Goal: Information Seeking & Learning: Check status

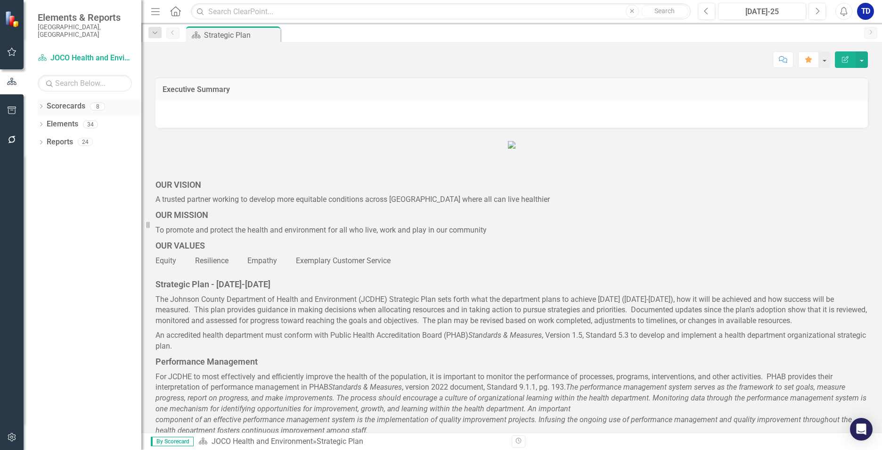
click at [45, 99] on div "Dropdown Scorecards 8" at bounding box center [90, 108] width 104 height 18
click at [44, 105] on icon "Dropdown" at bounding box center [41, 107] width 7 height 5
click at [47, 122] on icon at bounding box center [46, 124] width 2 height 5
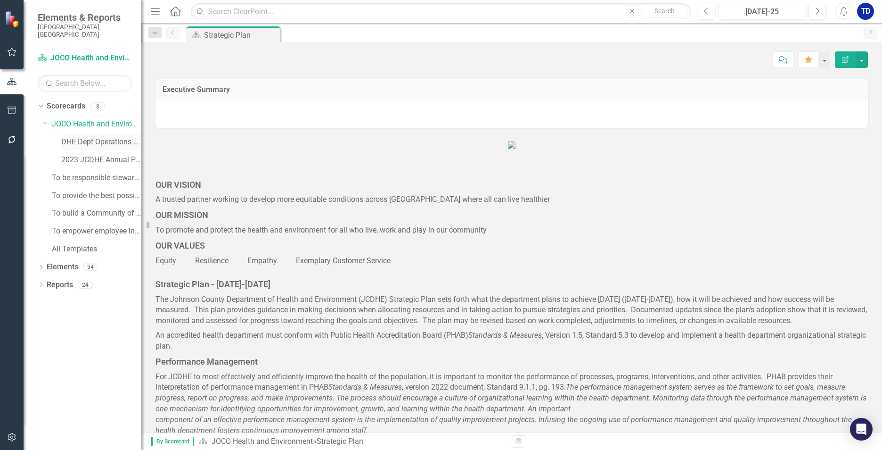
click at [72, 137] on link "DHE Dept Operations PM Scorecard" at bounding box center [101, 142] width 80 height 11
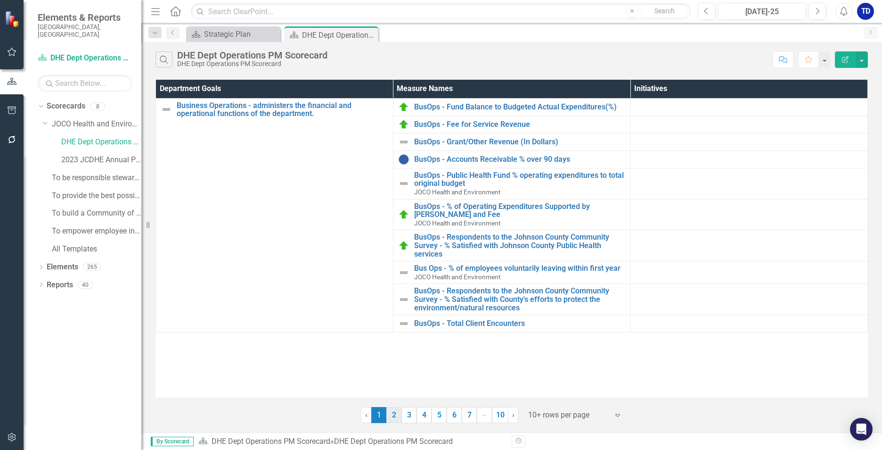
click at [397, 415] on link "2" at bounding box center [393, 415] width 15 height 16
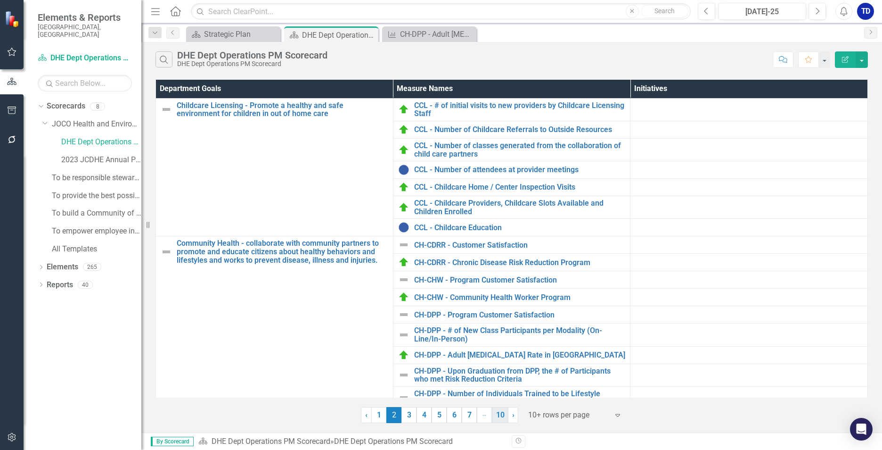
click at [501, 419] on link "10" at bounding box center [500, 415] width 16 height 16
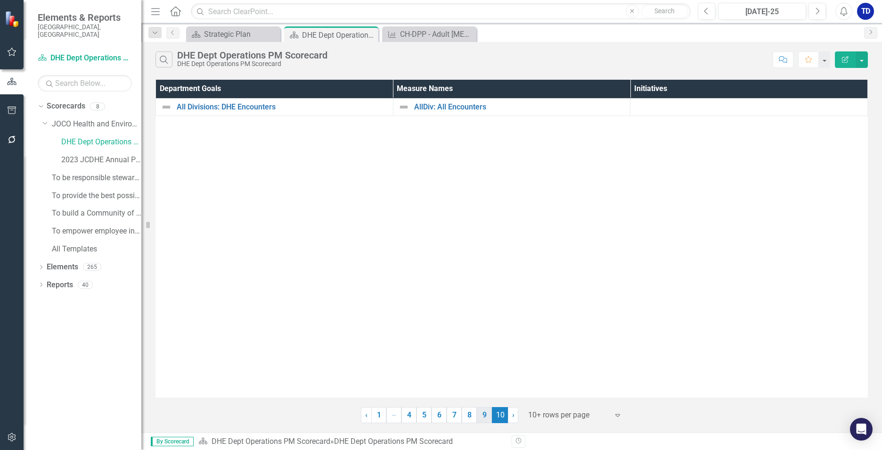
click at [485, 413] on link "9" at bounding box center [484, 415] width 15 height 16
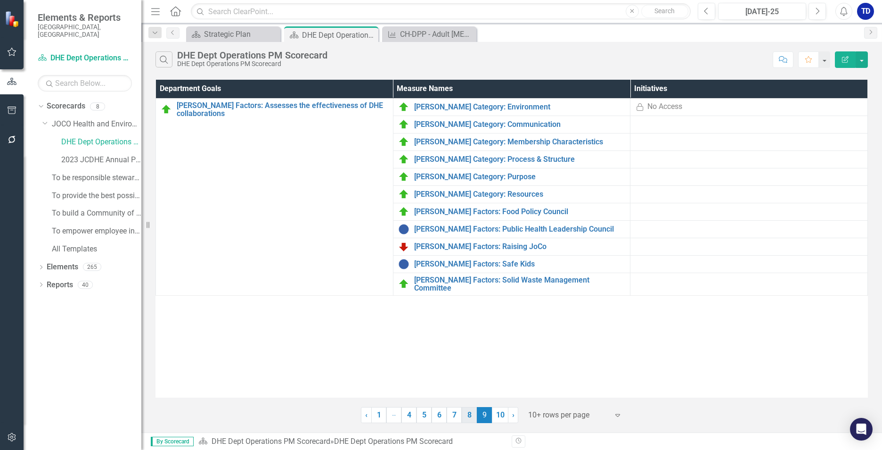
click at [471, 419] on link "8" at bounding box center [469, 415] width 15 height 16
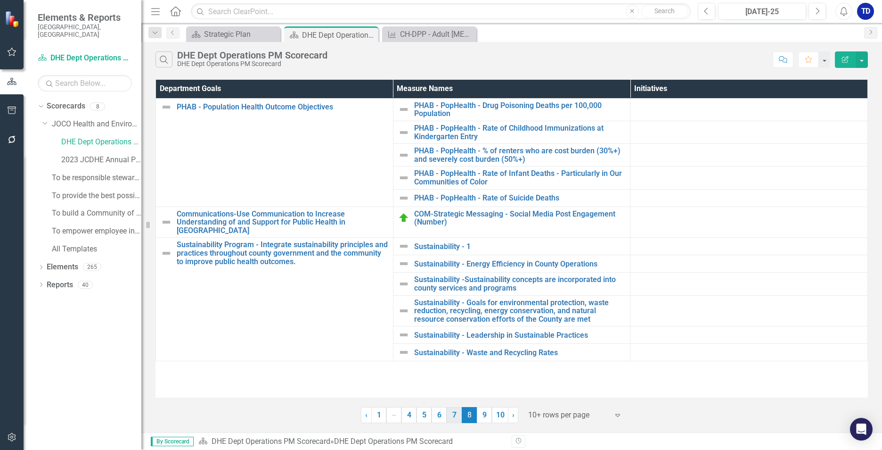
click at [455, 414] on link "7" at bounding box center [454, 415] width 15 height 16
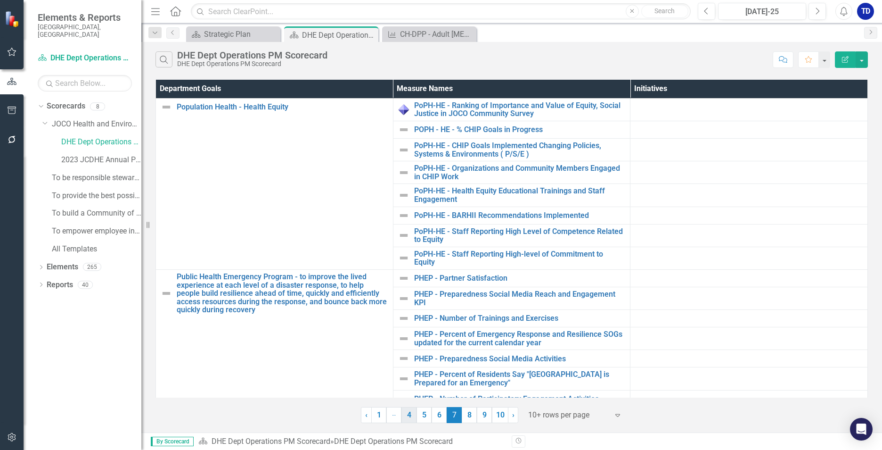
click at [408, 415] on link "4" at bounding box center [409, 415] width 15 height 16
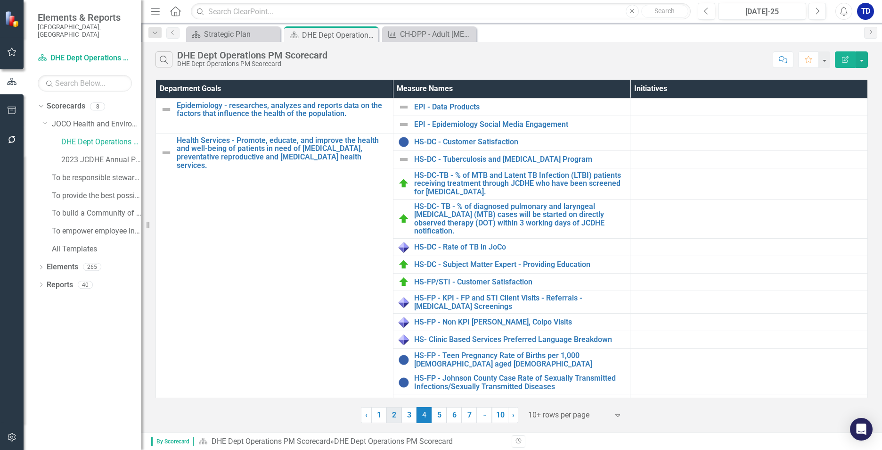
click at [392, 413] on link "2" at bounding box center [393, 415] width 15 height 16
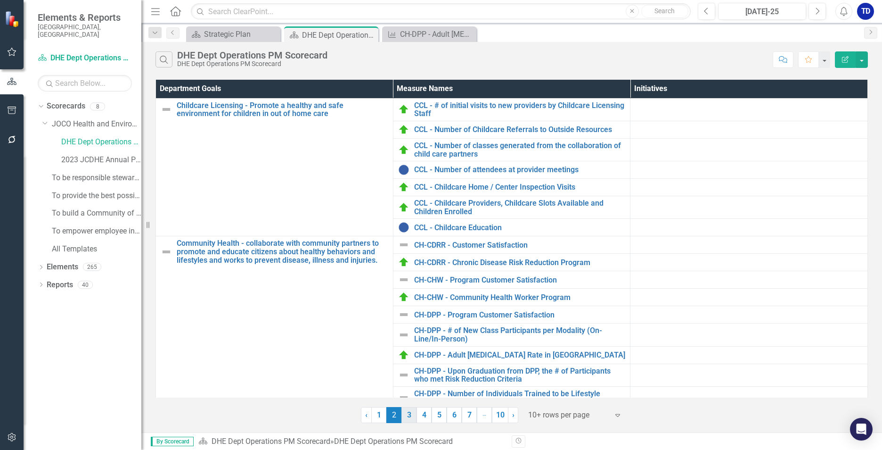
click at [406, 414] on link "3" at bounding box center [409, 415] width 15 height 16
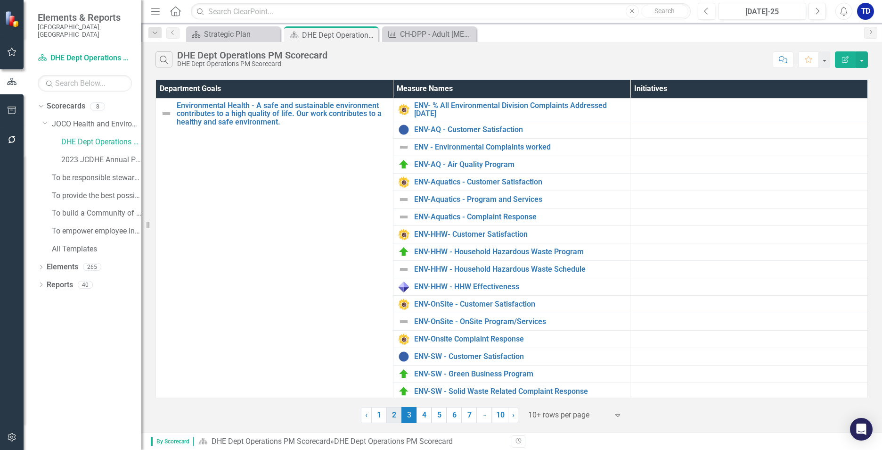
click at [399, 418] on link "2" at bounding box center [393, 415] width 15 height 16
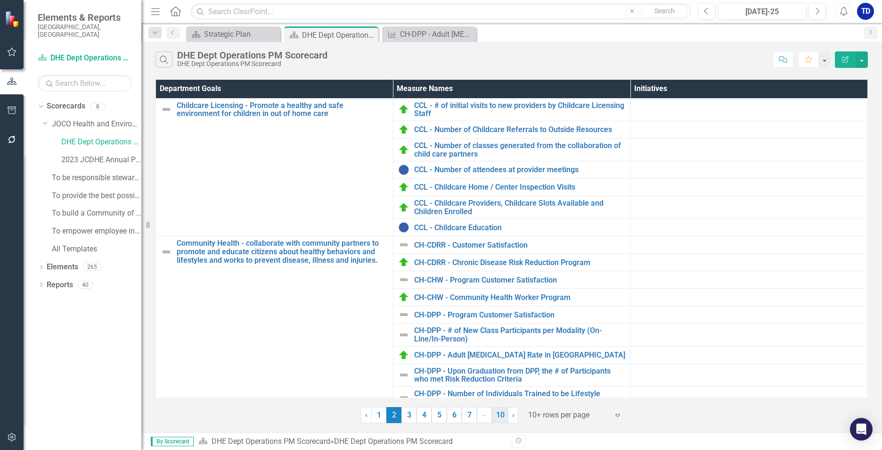
click at [496, 414] on link "10" at bounding box center [500, 415] width 16 height 16
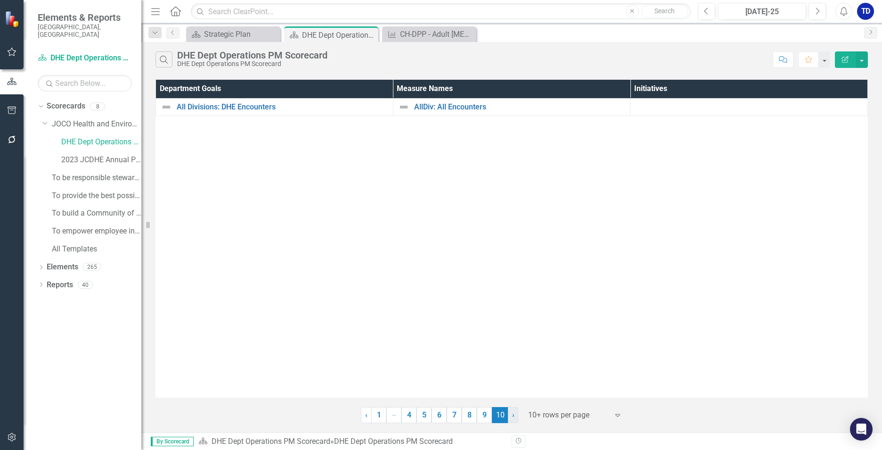
click at [514, 418] on span "›" at bounding box center [513, 414] width 2 height 9
click at [484, 417] on link "9" at bounding box center [484, 415] width 15 height 16
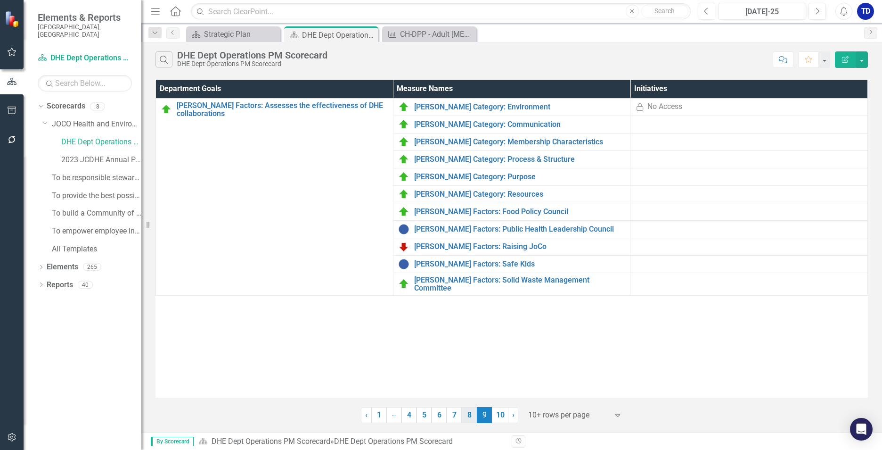
click at [471, 414] on link "8" at bounding box center [469, 415] width 15 height 16
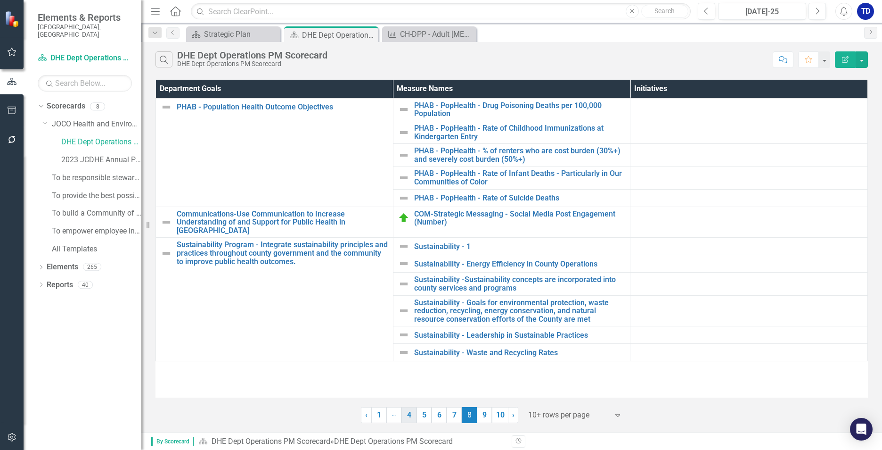
click at [409, 416] on link "4" at bounding box center [409, 415] width 15 height 16
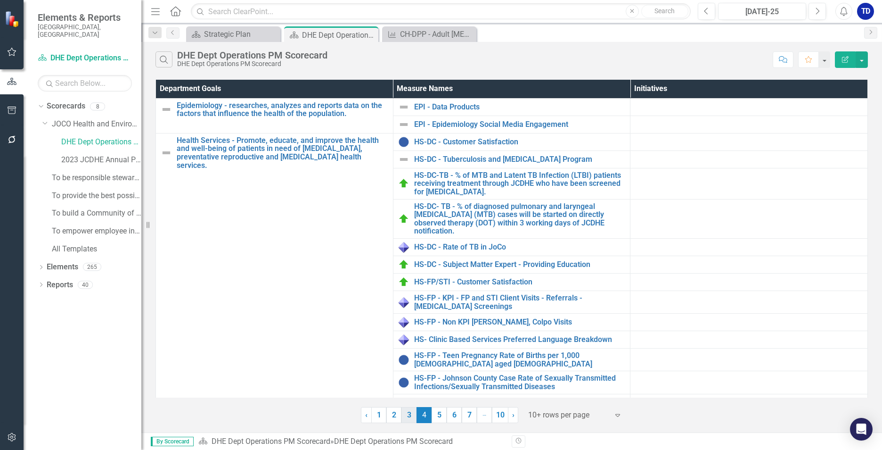
click at [407, 415] on link "3" at bounding box center [409, 415] width 15 height 16
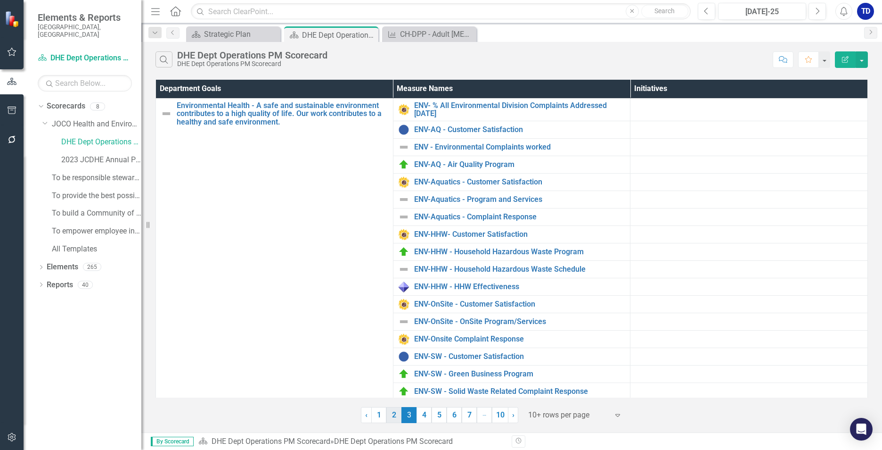
click at [399, 414] on link "2" at bounding box center [393, 415] width 15 height 16
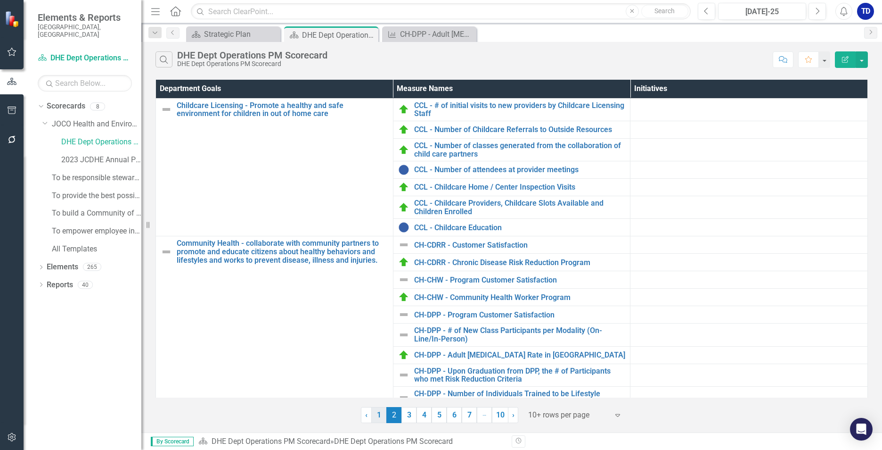
click at [379, 417] on link "1" at bounding box center [378, 415] width 15 height 16
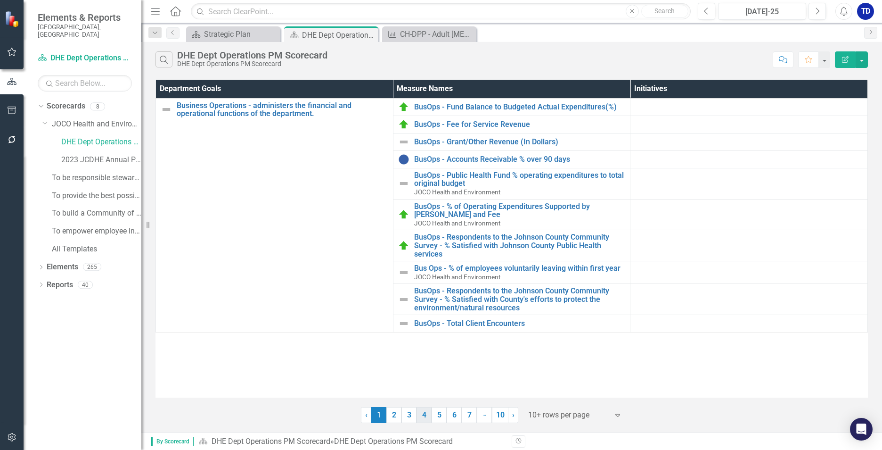
click at [426, 416] on link "4" at bounding box center [424, 415] width 15 height 16
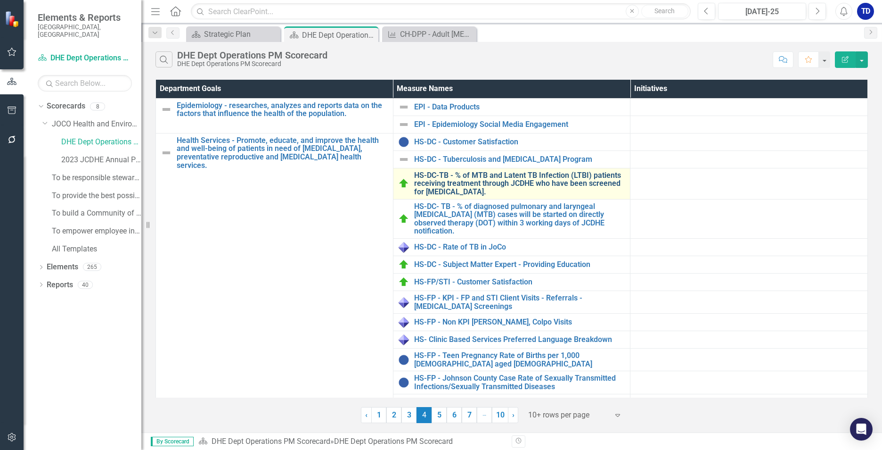
click at [451, 182] on link "HS-DC-TB - % of MTB and Latent TB Infection (LTBI) patients receiving treatment…" at bounding box center [520, 183] width 212 height 25
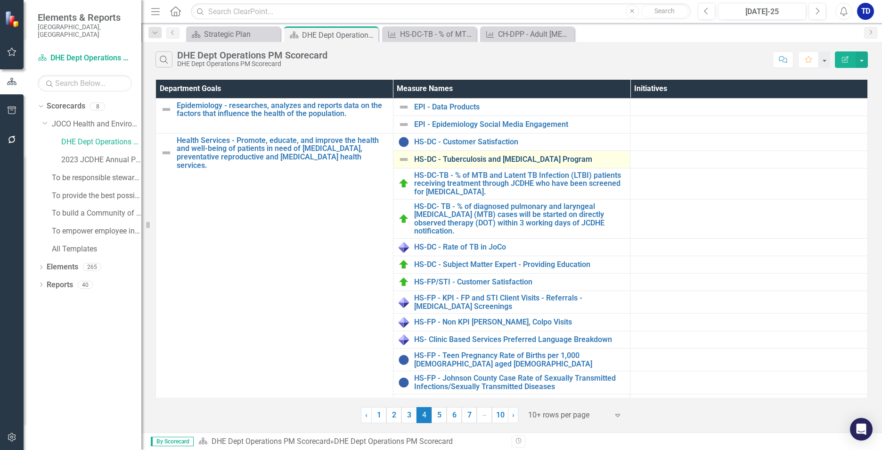
click at [525, 160] on link "HS-DC - Tuberculosis and [MEDICAL_DATA] Program" at bounding box center [520, 159] width 212 height 8
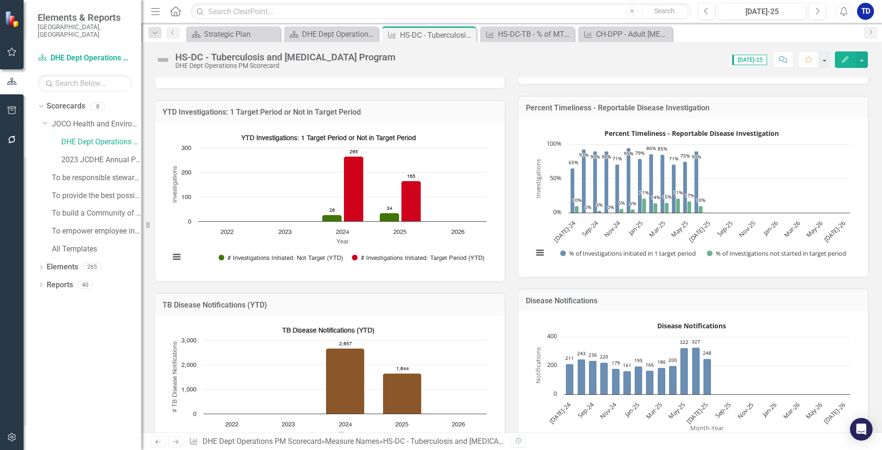
scroll to position [236, 0]
